Goal: Obtain resource: Obtain resource

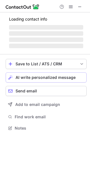
scroll to position [3, 3]
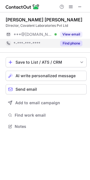
click at [71, 42] on button "Find phone" at bounding box center [71, 44] width 22 height 6
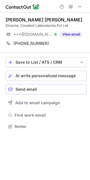
click at [55, 88] on div "Send email" at bounding box center [49, 89] width 68 height 5
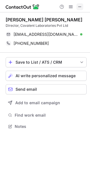
click at [79, 6] on span at bounding box center [79, 7] width 5 height 5
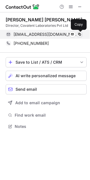
click at [78, 32] on span at bounding box center [79, 34] width 5 height 5
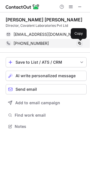
click at [77, 42] on span at bounding box center [79, 43] width 5 height 5
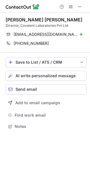
click at [43, 121] on div "Save to List / ATS / CRM List Select Lever Connect Greenhouse Connect Salesforc…" at bounding box center [46, 94] width 81 height 82
click at [43, 120] on div "Save to List / ATS / CRM List Select Lever Connect Greenhouse Connect Salesforc…" at bounding box center [46, 94] width 81 height 82
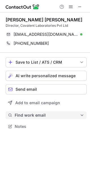
click at [45, 112] on button "Find work email" at bounding box center [46, 115] width 81 height 8
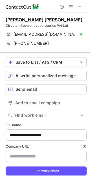
scroll to position [14, 0]
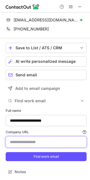
click at [43, 141] on input "Company URL Finding work email will consume 1 credit if a match is found." at bounding box center [46, 141] width 81 height 11
type input "**********"
click at [6, 152] on button "Find work email" at bounding box center [46, 156] width 81 height 9
click at [33, 144] on input "Company URL Finding work email will consume 1 credit if a match is found." at bounding box center [46, 141] width 81 height 11
click at [24, 144] on input "Company URL Finding work email will consume 1 credit if a match is found." at bounding box center [46, 141] width 81 height 11
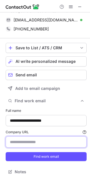
click at [24, 144] on input "Company URL Finding work email will consume 1 credit if a match is found." at bounding box center [46, 141] width 81 height 11
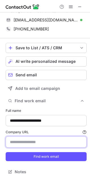
click at [24, 144] on input "Company URL Finding work email will consume 1 credit if a match is found." at bounding box center [46, 141] width 81 height 11
click at [25, 142] on input "**********" at bounding box center [46, 141] width 81 height 11
type input "**********"
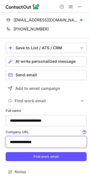
click at [6, 152] on button "Find work email" at bounding box center [46, 156] width 81 height 9
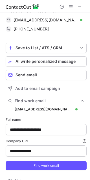
scroll to position [23, 0]
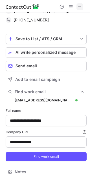
click at [78, 9] on span at bounding box center [79, 7] width 5 height 5
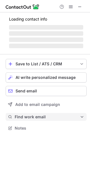
scroll to position [136, 90]
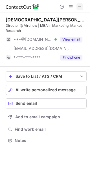
click at [80, 6] on span at bounding box center [79, 7] width 5 height 5
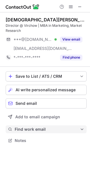
click at [44, 126] on button "Find work email" at bounding box center [46, 129] width 81 height 8
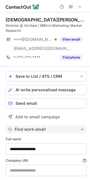
type input "**********"
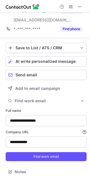
scroll to position [0, 0]
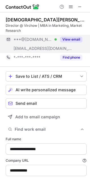
click at [68, 40] on button "View email" at bounding box center [71, 40] width 22 height 6
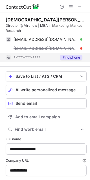
click at [75, 59] on button "Find phone" at bounding box center [71, 58] width 22 height 6
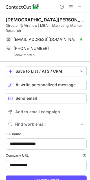
scroll to position [191, 86]
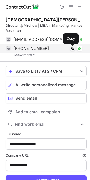
click at [72, 48] on span at bounding box center [72, 48] width 5 height 5
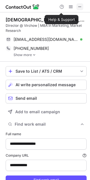
click at [76, 6] on button at bounding box center [79, 6] width 7 height 7
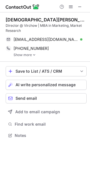
scroll to position [131, 90]
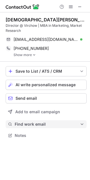
click at [46, 122] on span "Find work email" at bounding box center [47, 124] width 65 height 5
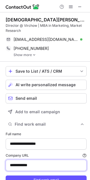
drag, startPoint x: 29, startPoint y: 166, endPoint x: -67, endPoint y: 166, distance: 95.7
click at [0, 166] on html "**********" at bounding box center [45, 90] width 90 height 180
type input "**********"
click at [6, 175] on button "Find work email" at bounding box center [46, 179] width 81 height 9
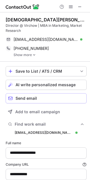
scroll to position [32, 0]
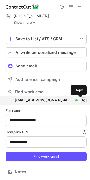
click at [81, 100] on span at bounding box center [83, 100] width 5 height 5
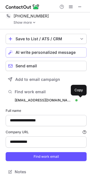
scroll to position [0, 0]
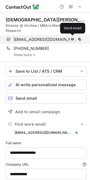
click at [72, 41] on span at bounding box center [72, 39] width 5 height 5
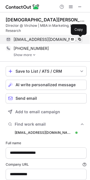
click at [77, 40] on span at bounding box center [79, 39] width 5 height 5
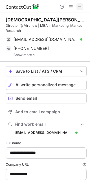
click at [80, 5] on span at bounding box center [79, 7] width 5 height 5
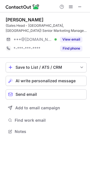
scroll to position [127, 90]
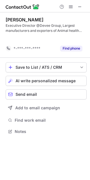
scroll to position [118, 90]
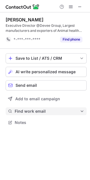
click at [23, 110] on span "Find work email" at bounding box center [47, 111] width 65 height 5
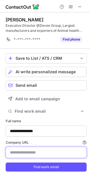
click at [32, 154] on input "Company URL Finding work email will consume 1 credit if a match is found." at bounding box center [46, 152] width 81 height 11
type input "**********"
click at [6, 162] on button "Find work email" at bounding box center [46, 166] width 81 height 9
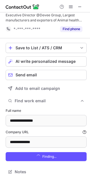
scroll to position [11, 0]
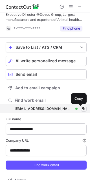
click at [81, 108] on span at bounding box center [83, 108] width 5 height 5
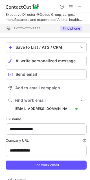
click at [72, 32] on div "Find phone" at bounding box center [70, 28] width 26 height 9
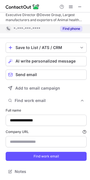
scroll to position [10, 0]
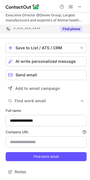
click at [70, 26] on button "Find phone" at bounding box center [71, 29] width 22 height 6
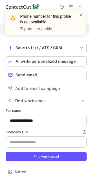
click at [80, 15] on span at bounding box center [81, 15] width 5 height 6
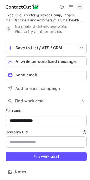
click at [79, 8] on span at bounding box center [79, 7] width 5 height 5
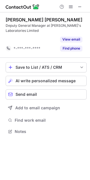
scroll to position [118, 90]
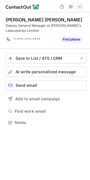
click at [77, 5] on button at bounding box center [79, 6] width 7 height 7
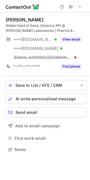
scroll to position [145, 90]
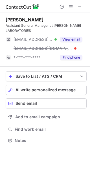
scroll to position [136, 90]
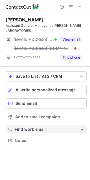
click at [33, 131] on span "Find work email" at bounding box center [47, 129] width 65 height 5
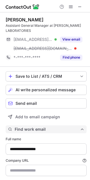
scroll to position [196, 86]
type input "**********"
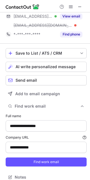
scroll to position [23, 0]
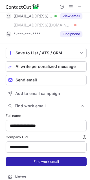
click at [38, 160] on button "Find work email" at bounding box center [46, 161] width 81 height 9
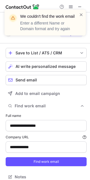
scroll to position [19, 0]
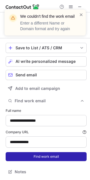
click at [50, 155] on button "Find work email" at bounding box center [46, 156] width 81 height 9
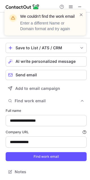
scroll to position [0, 0]
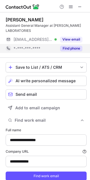
click at [70, 50] on button "Find phone" at bounding box center [71, 49] width 22 height 6
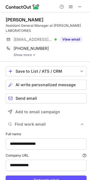
scroll to position [191, 86]
click at [78, 9] on span at bounding box center [79, 7] width 5 height 5
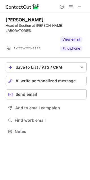
scroll to position [113, 90]
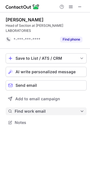
click at [28, 109] on button "Find work email" at bounding box center [46, 111] width 81 height 8
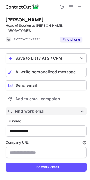
scroll to position [173, 86]
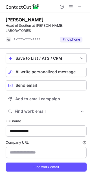
type input "**********"
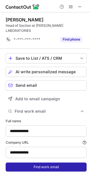
click at [41, 162] on button "Find work email" at bounding box center [46, 166] width 81 height 9
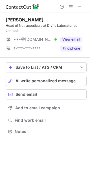
scroll to position [127, 90]
click at [64, 125] on div "Save to List / ATS / CRM List Select Lever Connect Greenhouse Connect Salesforc…" at bounding box center [46, 99] width 81 height 82
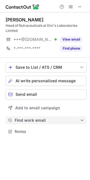
click at [64, 123] on button "Find work email" at bounding box center [46, 120] width 81 height 8
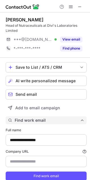
type input "**********"
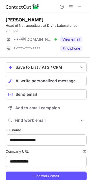
scroll to position [8, 0]
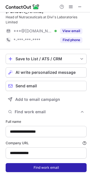
click at [51, 168] on button "Find work email" at bounding box center [46, 167] width 81 height 9
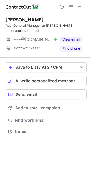
scroll to position [127, 90]
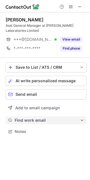
click at [44, 123] on button "Find work email" at bounding box center [46, 120] width 81 height 8
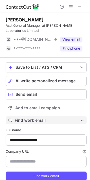
scroll to position [187, 86]
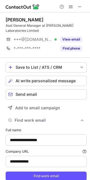
type input "**********"
click at [6, 116] on button "Find work email" at bounding box center [46, 120] width 81 height 8
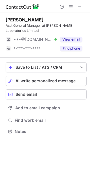
scroll to position [127, 90]
click at [48, 124] on div "Save to List / ATS / CRM List Select Lever Connect Greenhouse Connect Salesforc…" at bounding box center [46, 99] width 81 height 82
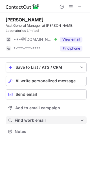
click at [46, 122] on span "Find work email" at bounding box center [47, 120] width 65 height 5
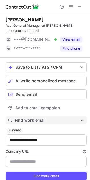
scroll to position [19, 0]
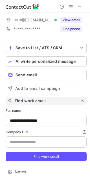
type input "**********"
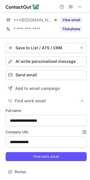
click at [45, 164] on form "**********" at bounding box center [46, 135] width 81 height 60
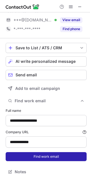
click at [49, 157] on button "Find work email" at bounding box center [46, 156] width 81 height 9
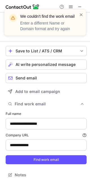
scroll to position [187, 86]
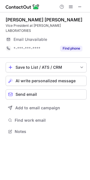
scroll to position [3, 3]
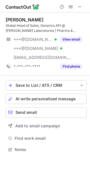
scroll to position [145, 90]
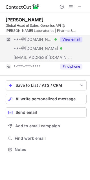
click at [44, 58] on span "***@divislabs.com" at bounding box center [43, 57] width 59 height 5
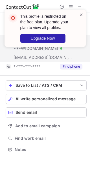
click at [68, 61] on div "***@gmail.com Verified ***@yahoo.com Verified ***@divislabs.com View email" at bounding box center [46, 48] width 81 height 27
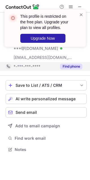
click at [68, 65] on button "Find phone" at bounding box center [71, 67] width 22 height 6
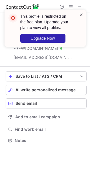
click at [80, 15] on span at bounding box center [81, 15] width 5 height 6
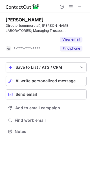
scroll to position [118, 90]
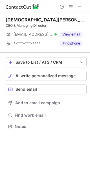
scroll to position [122, 90]
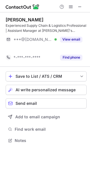
scroll to position [127, 90]
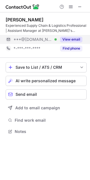
click at [68, 40] on button "View email" at bounding box center [71, 40] width 22 height 6
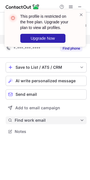
click at [37, 117] on button "Find work email" at bounding box center [46, 120] width 81 height 8
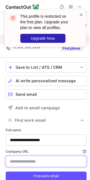
click at [39, 159] on input "Company URL Finding work email will consume 1 credit if a match is found." at bounding box center [46, 161] width 81 height 11
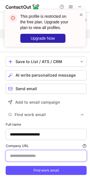
scroll to position [6, 0]
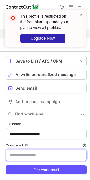
type input "**********"
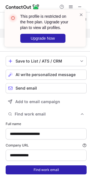
click at [54, 167] on button "Find work email" at bounding box center [46, 169] width 81 height 9
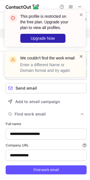
click at [81, 56] on span at bounding box center [81, 56] width 5 height 6
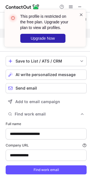
click at [82, 14] on span at bounding box center [81, 15] width 5 height 6
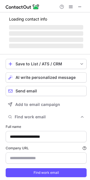
scroll to position [196, 86]
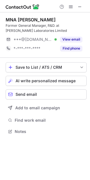
scroll to position [127, 90]
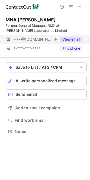
click at [72, 38] on button "View email" at bounding box center [71, 40] width 22 height 6
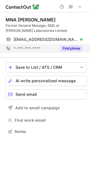
click at [68, 50] on button "Find phone" at bounding box center [71, 49] width 22 height 6
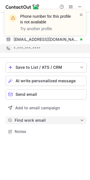
click at [41, 118] on span "Find work email" at bounding box center [47, 120] width 65 height 5
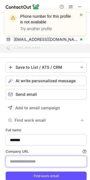
click at [41, 158] on input "Company URL Finding work email will consume 1 credit if a match is found." at bounding box center [46, 161] width 81 height 11
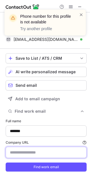
type input "**********"
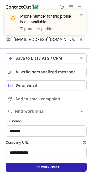
click at [45, 166] on button "Find work email" at bounding box center [46, 166] width 81 height 9
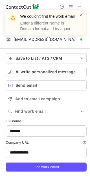
click at [80, 16] on span at bounding box center [81, 15] width 5 height 6
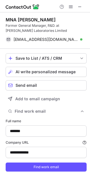
scroll to position [10, 0]
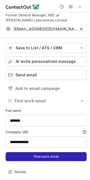
click at [49, 160] on button "Find work email" at bounding box center [46, 156] width 81 height 9
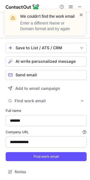
click at [80, 15] on span at bounding box center [81, 15] width 5 height 6
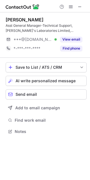
scroll to position [127, 90]
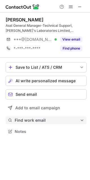
click at [33, 119] on span "Find work email" at bounding box center [47, 120] width 65 height 5
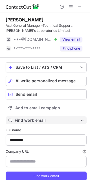
scroll to position [187, 86]
type input "**********"
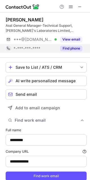
click at [67, 46] on button "Find phone" at bounding box center [71, 49] width 22 height 6
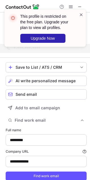
click at [80, 15] on span at bounding box center [81, 15] width 5 height 6
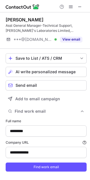
scroll to position [178, 86]
click at [80, 6] on span at bounding box center [79, 7] width 5 height 5
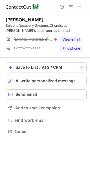
scroll to position [127, 90]
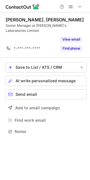
scroll to position [113, 90]
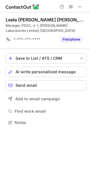
scroll to position [118, 90]
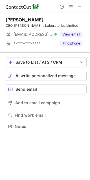
scroll to position [122, 90]
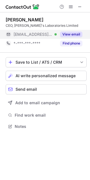
click at [75, 35] on button "View email" at bounding box center [71, 35] width 22 height 6
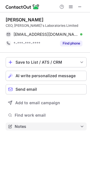
click at [47, 122] on button "Notes" at bounding box center [46, 126] width 81 height 8
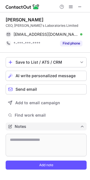
scroll to position [165, 90]
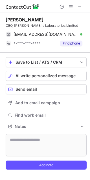
click at [48, 120] on div "Save to List / ATS / CRM List Select Lever Connect Greenhouse Connect Salesforc…" at bounding box center [46, 115] width 81 height 125
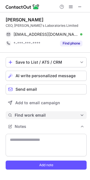
click at [67, 113] on span "Find work email" at bounding box center [47, 115] width 65 height 5
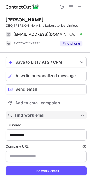
scroll to position [225, 86]
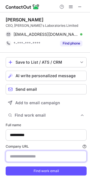
click at [61, 156] on input "Company URL Finding work email will consume 1 credit if a match is found." at bounding box center [46, 156] width 81 height 11
type input "**********"
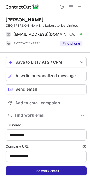
drag, startPoint x: 48, startPoint y: 169, endPoint x: 33, endPoint y: 167, distance: 14.5
click at [33, 166] on button "Find work email" at bounding box center [46, 170] width 81 height 9
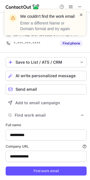
click at [80, 14] on span at bounding box center [81, 15] width 5 height 6
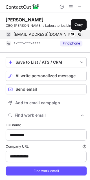
click at [79, 33] on span at bounding box center [79, 34] width 5 height 5
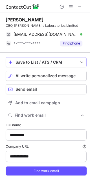
scroll to position [3, 3]
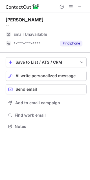
scroll to position [3, 3]
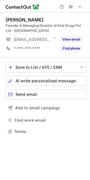
scroll to position [127, 90]
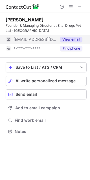
click at [67, 41] on button "View email" at bounding box center [71, 40] width 22 height 6
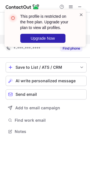
click at [80, 15] on span at bounding box center [81, 15] width 5 height 6
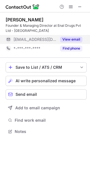
click at [71, 51] on div "This profile is restricted on the free plan. Upgrade your plan to view all prof…" at bounding box center [45, 30] width 90 height 53
click at [80, 7] on span at bounding box center [79, 7] width 5 height 5
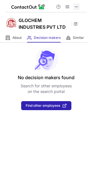
click at [74, 7] on span at bounding box center [76, 7] width 5 height 5
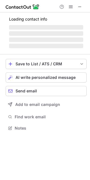
scroll to position [136, 90]
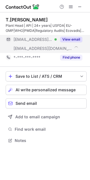
click at [67, 41] on button "View email" at bounding box center [71, 40] width 22 height 6
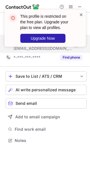
click at [80, 15] on span at bounding box center [81, 15] width 5 height 6
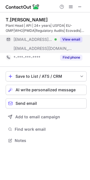
click at [64, 40] on button "View email" at bounding box center [71, 40] width 22 height 6
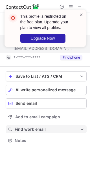
click at [37, 127] on span "Find work email" at bounding box center [47, 129] width 65 height 5
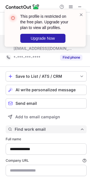
type input "**********"
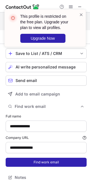
click at [50, 162] on button "Find work email" at bounding box center [46, 162] width 81 height 9
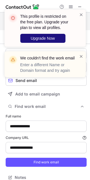
click at [39, 41] on button "Upgrade Now" at bounding box center [42, 38] width 45 height 9
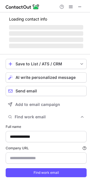
scroll to position [196, 86]
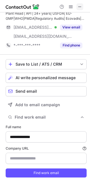
click at [77, 7] on button at bounding box center [79, 6] width 7 height 7
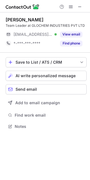
scroll to position [122, 90]
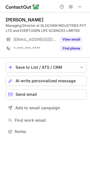
scroll to position [127, 90]
click at [81, 8] on span at bounding box center [79, 7] width 5 height 5
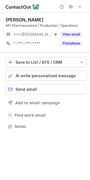
scroll to position [122, 90]
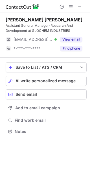
scroll to position [127, 90]
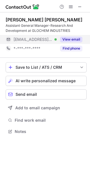
click at [67, 36] on div "View email" at bounding box center [70, 39] width 26 height 9
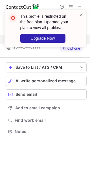
click at [79, 7] on div "This profile is restricted on the free plan. Upgrade your plan to view all prof…" at bounding box center [45, 30] width 90 height 53
click at [77, 6] on div "This profile is restricted on the free plan. Upgrade your plan to view all prof…" at bounding box center [45, 30] width 90 height 53
click at [81, 7] on div "This profile is restricted on the free plan. Upgrade your plan to view all prof…" at bounding box center [45, 30] width 90 height 53
click at [78, 7] on div "This profile is restricted on the free plan. Upgrade your plan to view all prof…" at bounding box center [45, 30] width 90 height 53
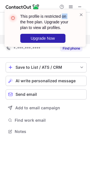
click at [78, 7] on div "This profile is restricted on the free plan. Upgrade your plan to view all prof…" at bounding box center [45, 30] width 90 height 53
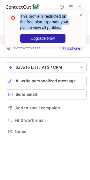
click at [78, 7] on div "This profile is restricted on the free plan. Upgrade your plan to view all prof…" at bounding box center [45, 30] width 90 height 53
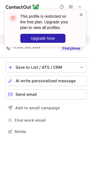
click at [80, 13] on span at bounding box center [81, 15] width 5 height 6
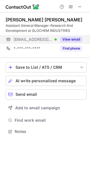
click at [77, 7] on div "This profile is restricted on the free plan. Upgrade your plan to view all prof…" at bounding box center [45, 30] width 90 height 53
click at [77, 7] on span at bounding box center [79, 7] width 5 height 5
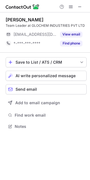
scroll to position [122, 90]
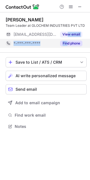
drag, startPoint x: 67, startPoint y: 38, endPoint x: 67, endPoint y: 46, distance: 7.3
click at [67, 45] on div "subbarao anumula Team Leader at GLOCHEM INDUSTRIES PVT LTD ***@glochemindia.com…" at bounding box center [46, 32] width 81 height 31
click at [67, 46] on button "Find phone" at bounding box center [71, 44] width 22 height 6
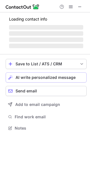
scroll to position [3, 3]
